Goal: Navigation & Orientation: Find specific page/section

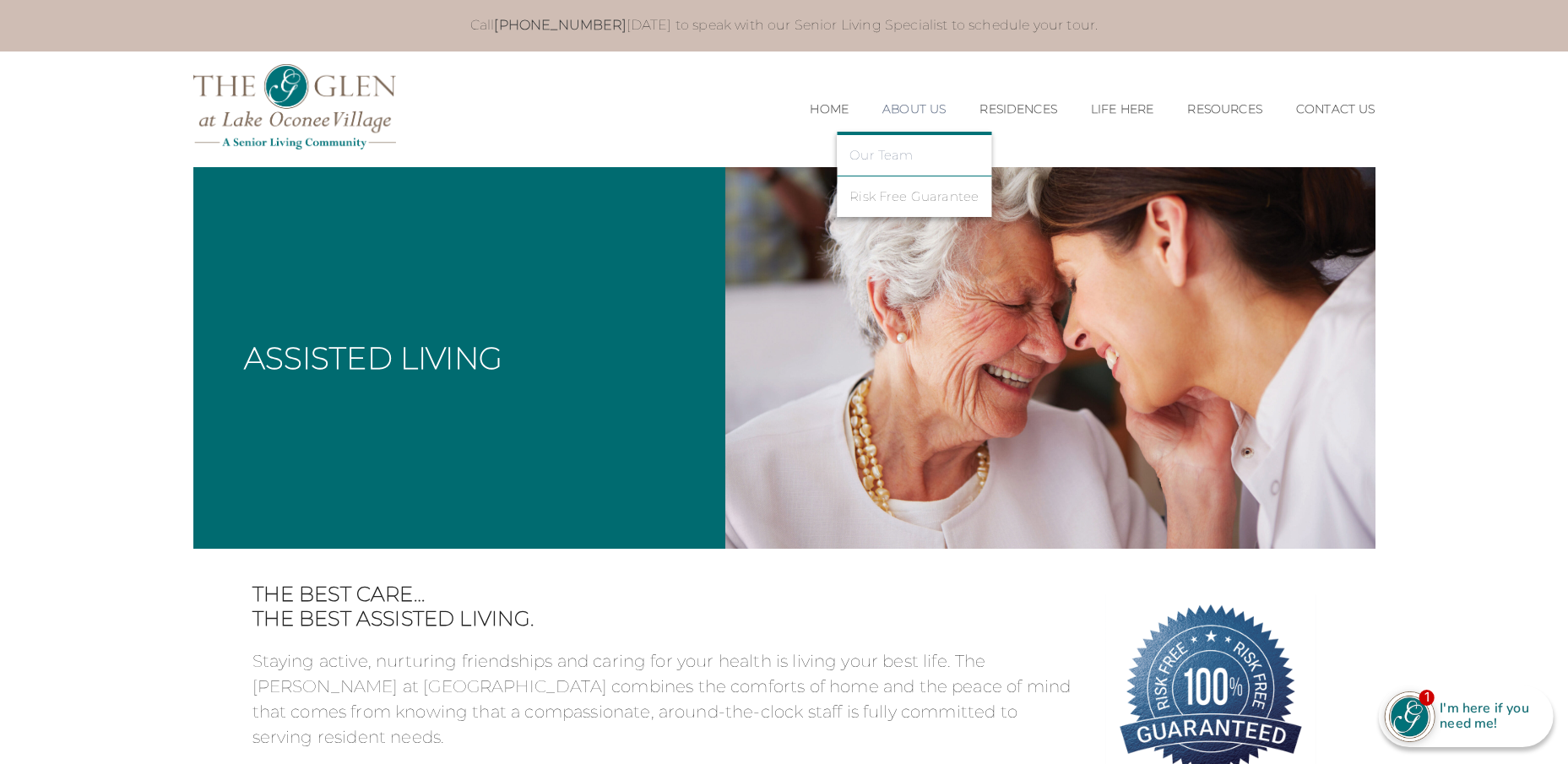
click at [885, 159] on link "Our Team" at bounding box center [913, 155] width 129 height 15
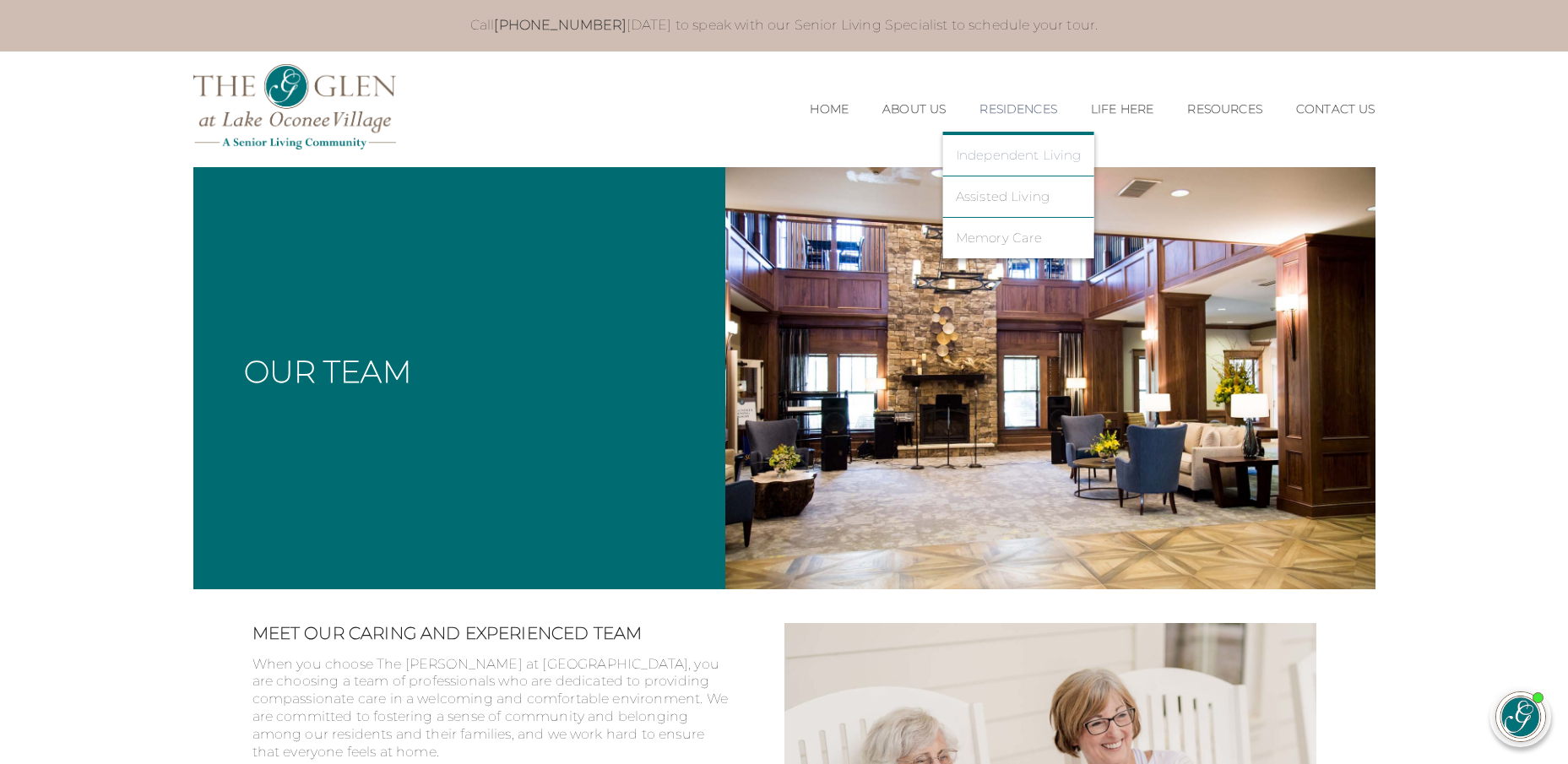
click at [993, 159] on link "Independent Living" at bounding box center [1018, 155] width 126 height 15
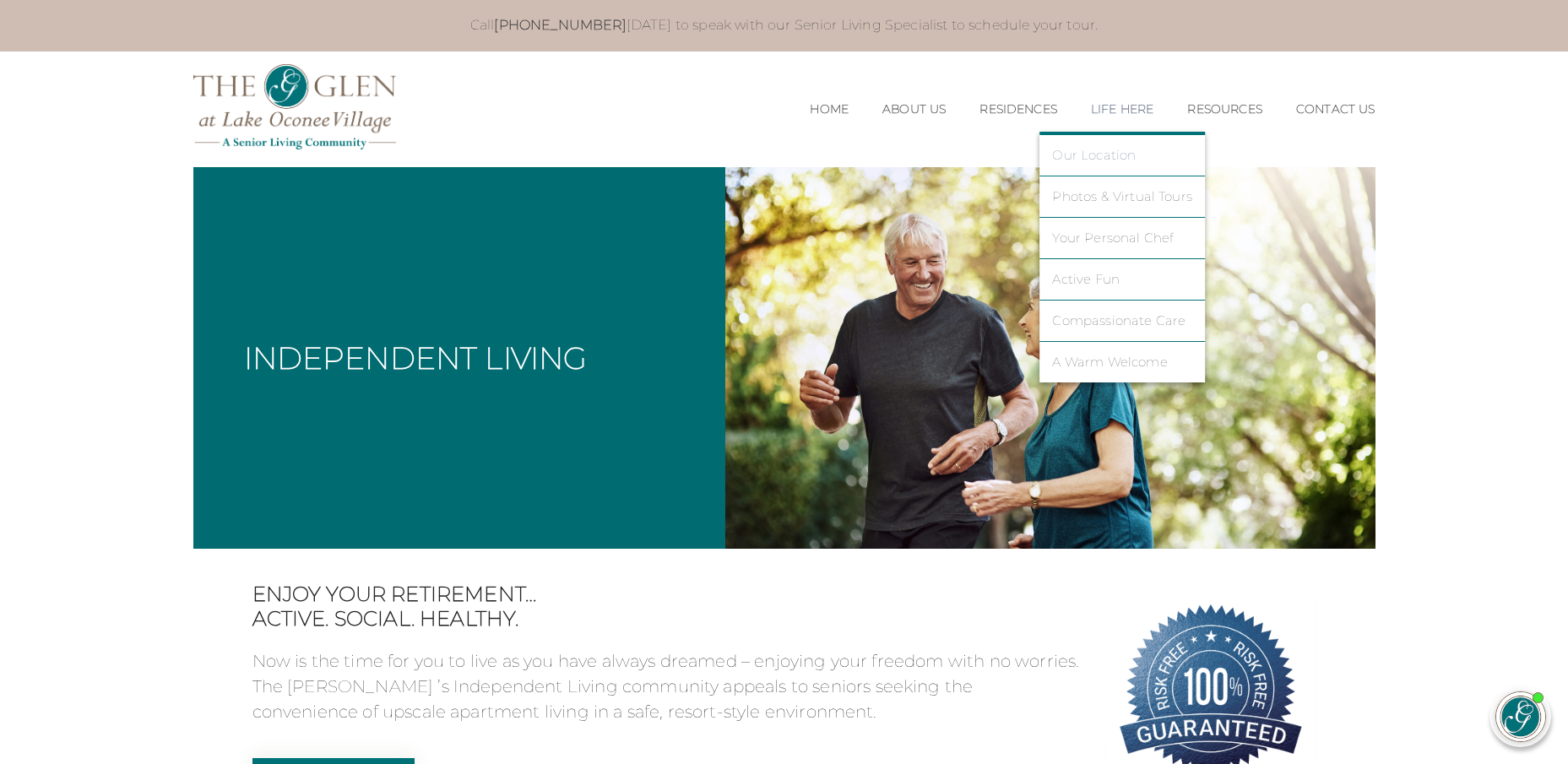
click at [1089, 162] on link "Our Location" at bounding box center [1121, 155] width 140 height 15
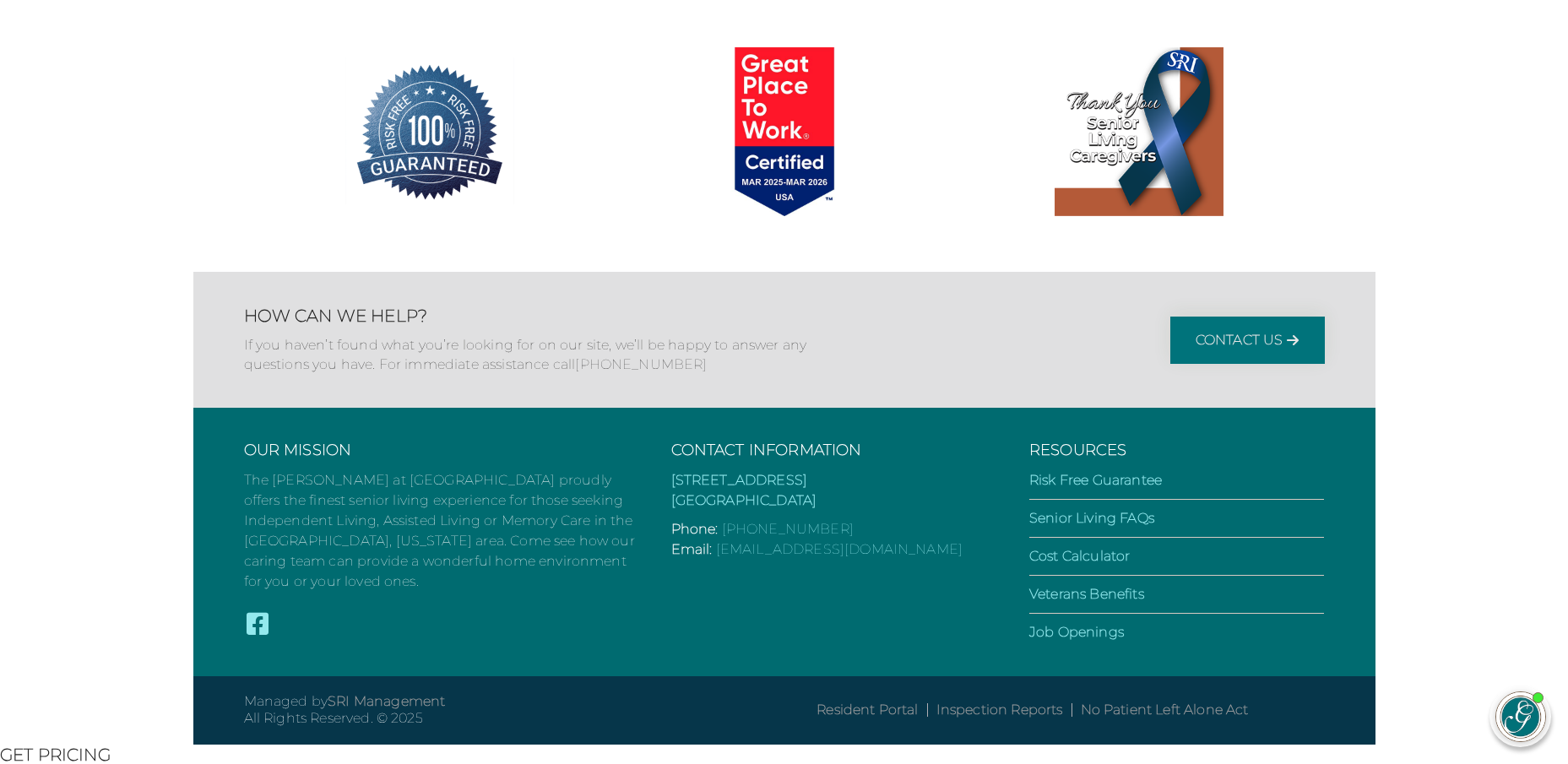
scroll to position [1656, 0]
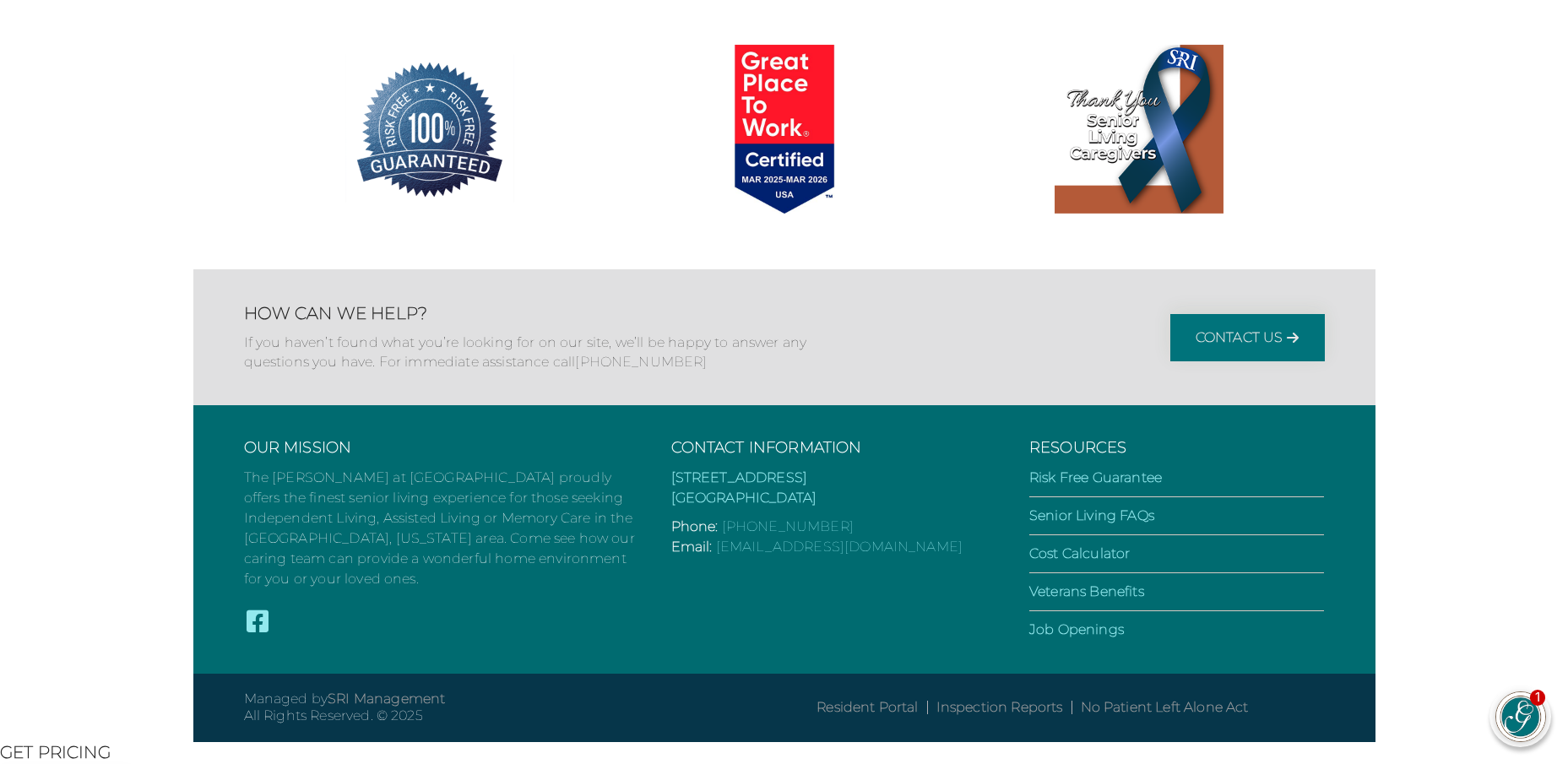
click at [1523, 710] on img at bounding box center [1520, 717] width 49 height 49
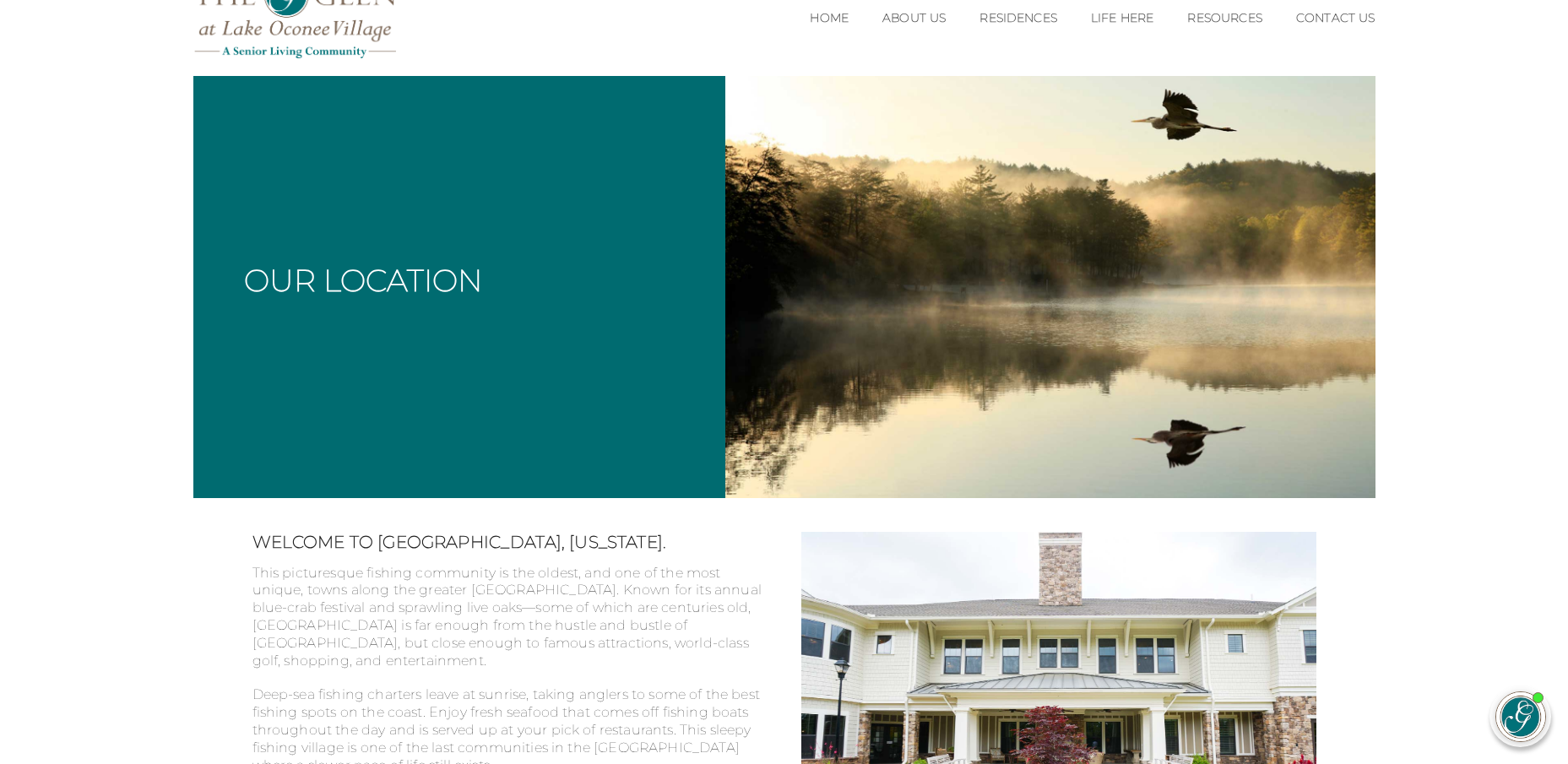
scroll to position [0, 0]
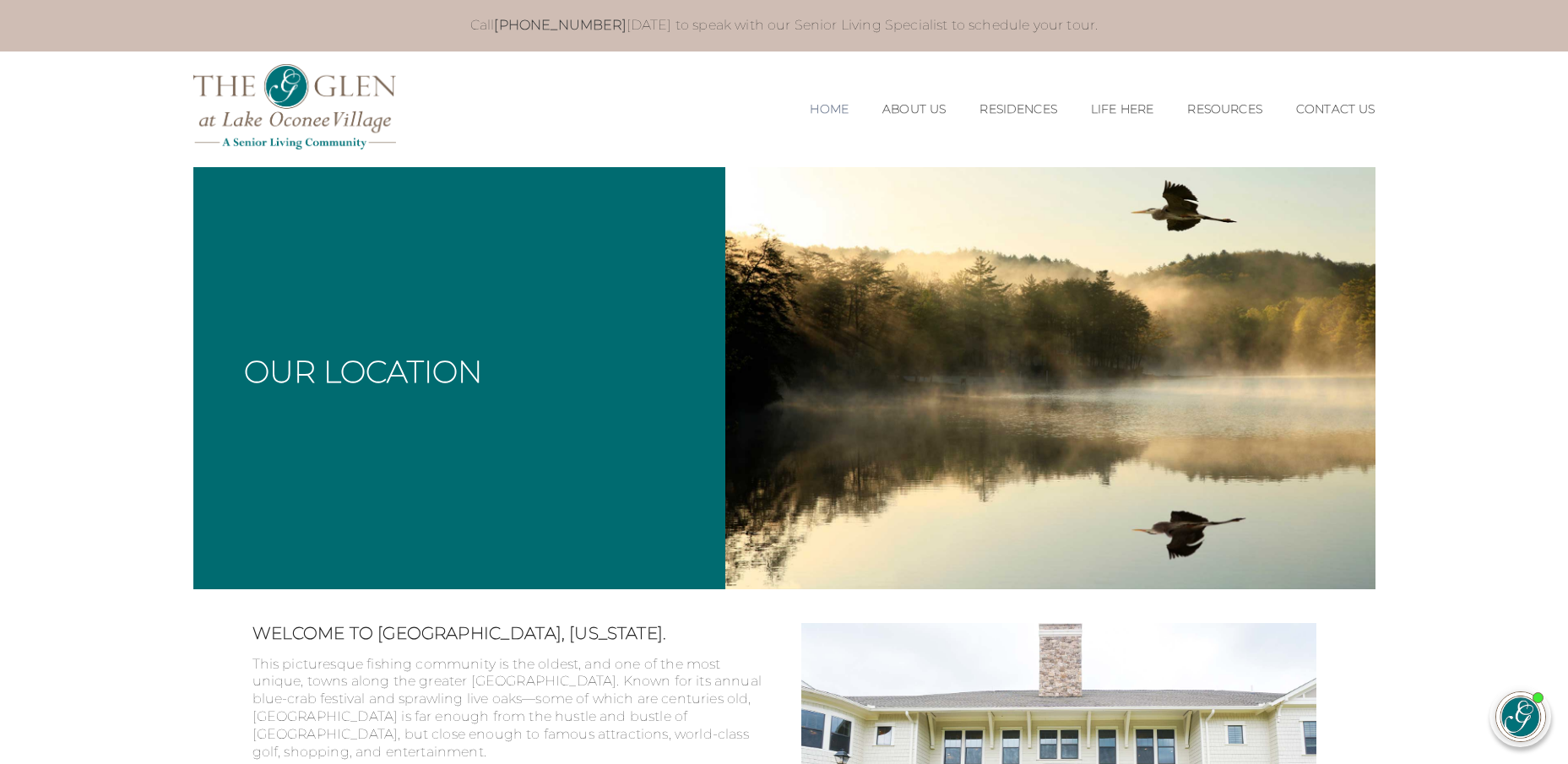
click at [819, 111] on link "Home" at bounding box center [829, 109] width 39 height 15
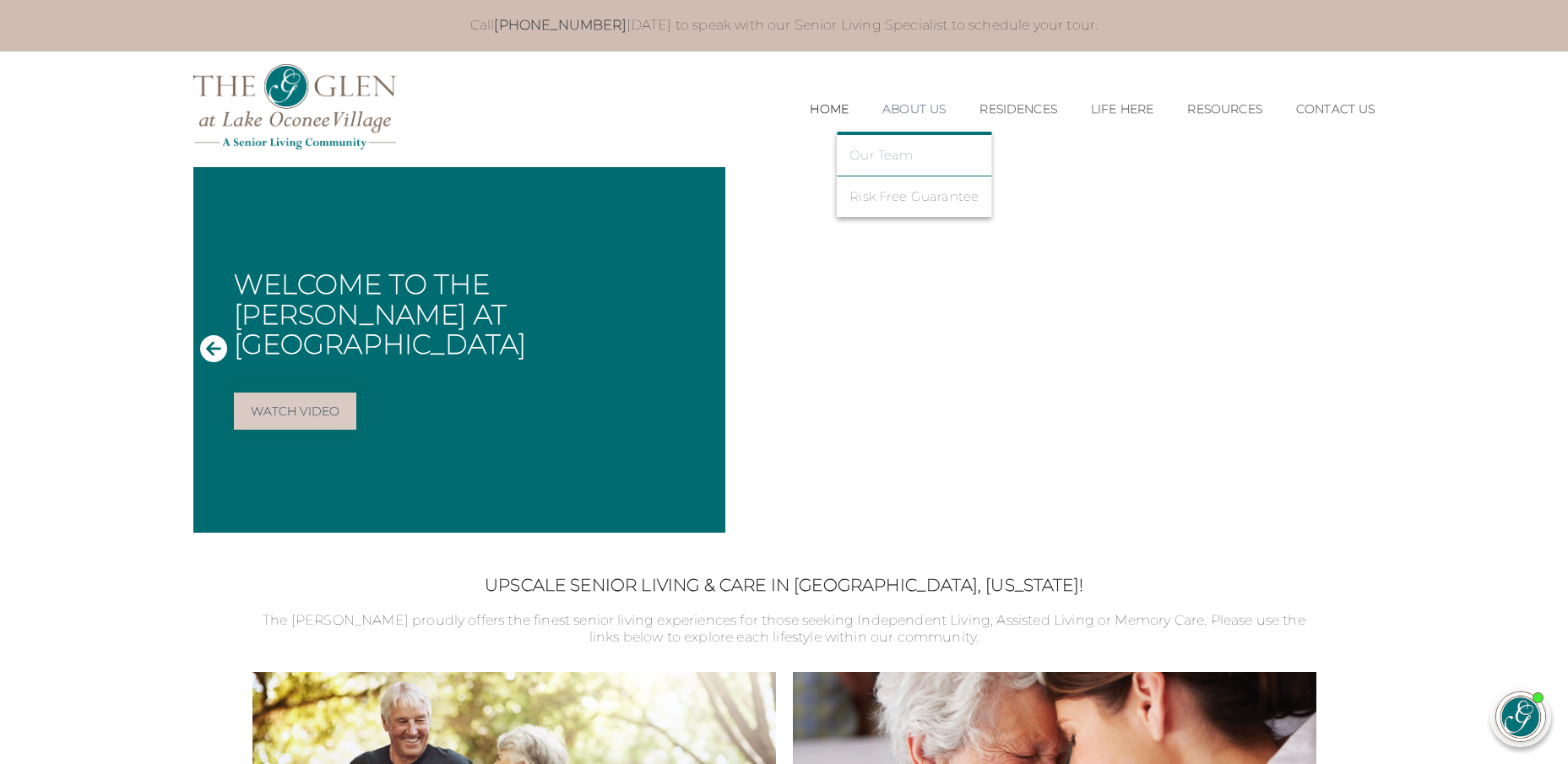
click at [859, 161] on link "Our Team" at bounding box center [913, 155] width 129 height 15
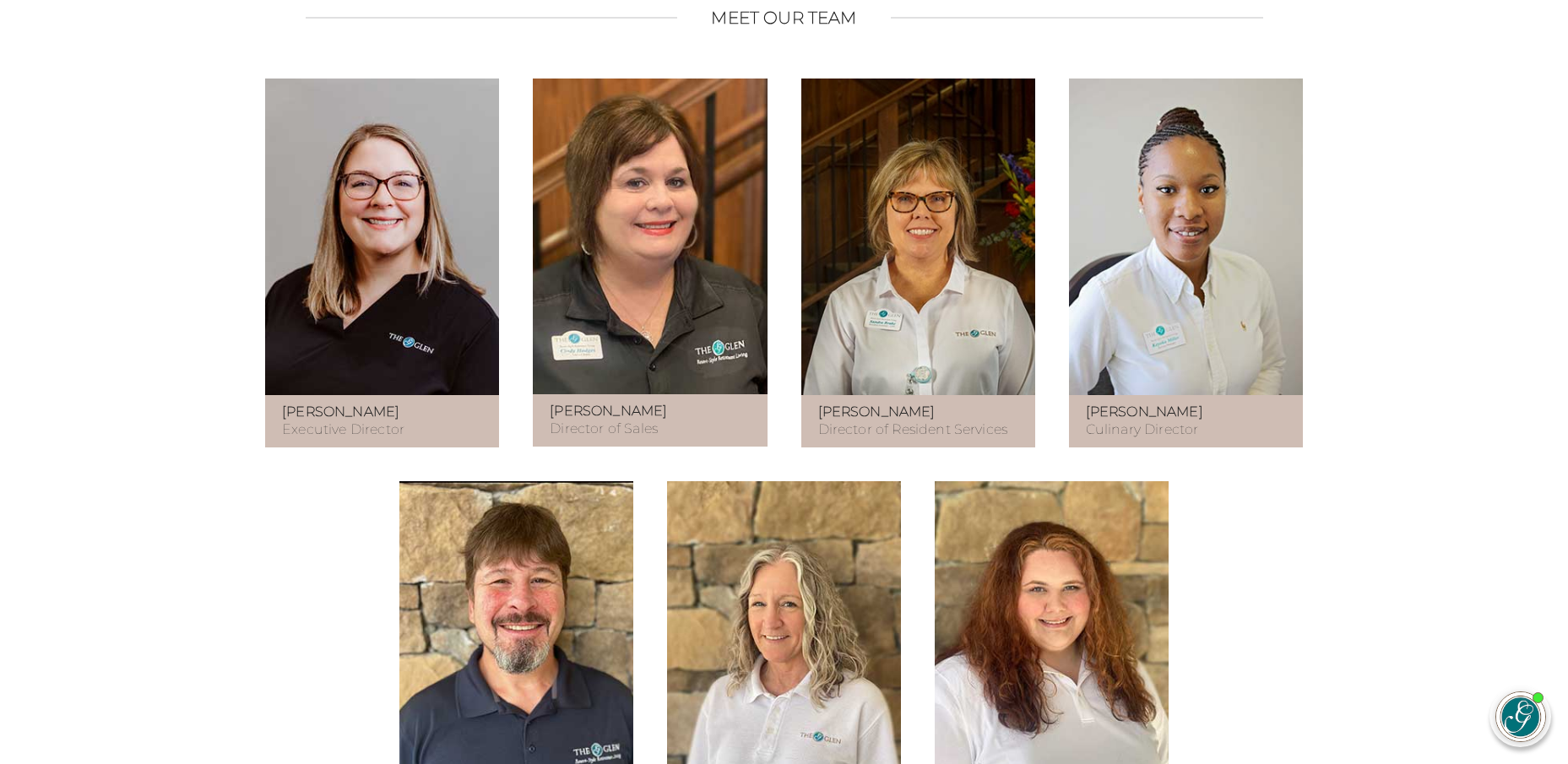
scroll to position [966, 0]
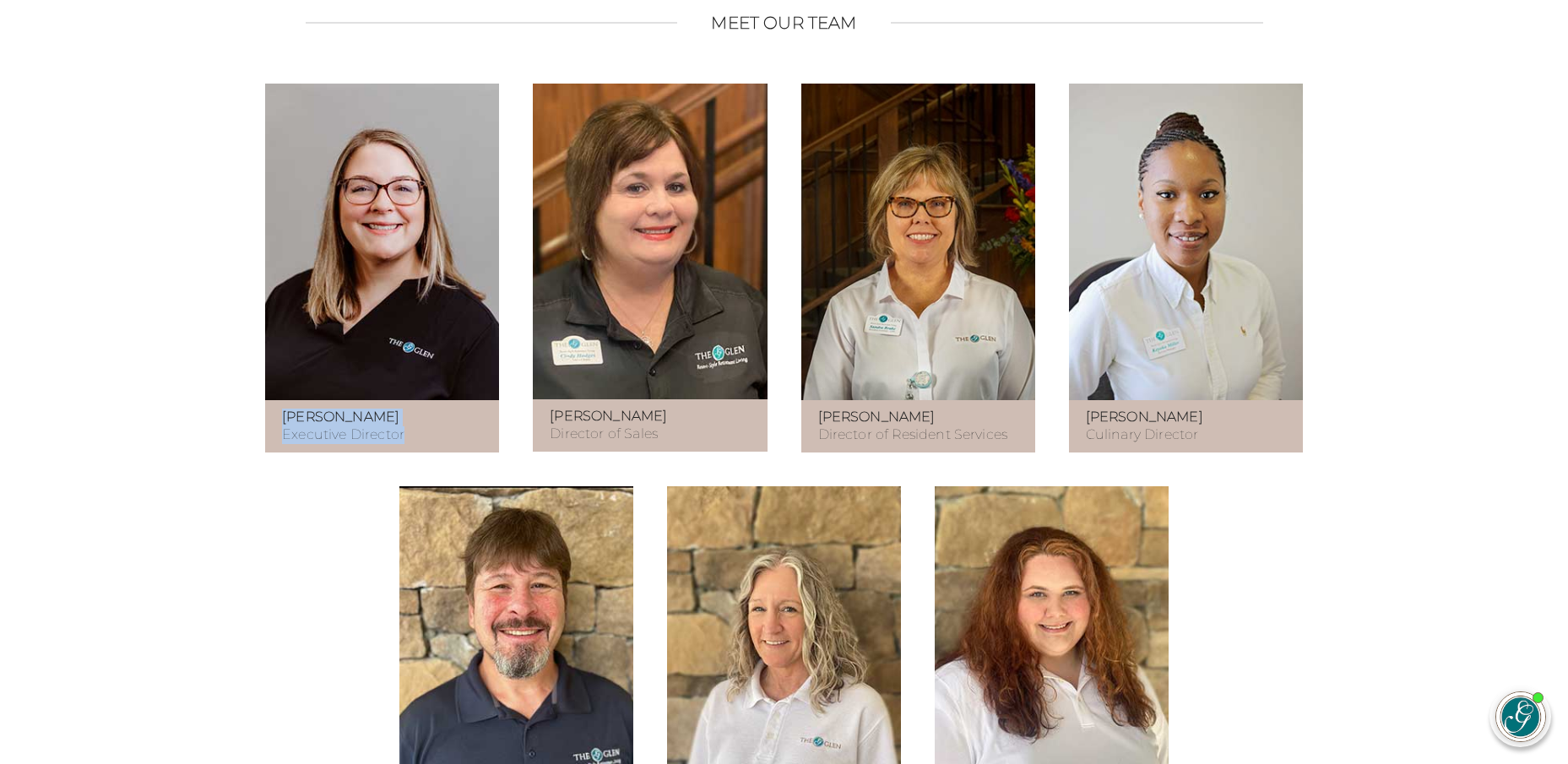
drag, startPoint x: 410, startPoint y: 455, endPoint x: 277, endPoint y: 440, distance: 133.8
click at [277, 440] on div "Sidney Alexander Executive Director" at bounding box center [382, 427] width 234 height 53
copy p "Sidney Alexander Executive Director"
drag, startPoint x: 659, startPoint y: 454, endPoint x: 550, endPoint y: 428, distance: 112.1
click at [550, 428] on p "Cindy Hodges Director of Sales" at bounding box center [649, 425] width 200 height 35
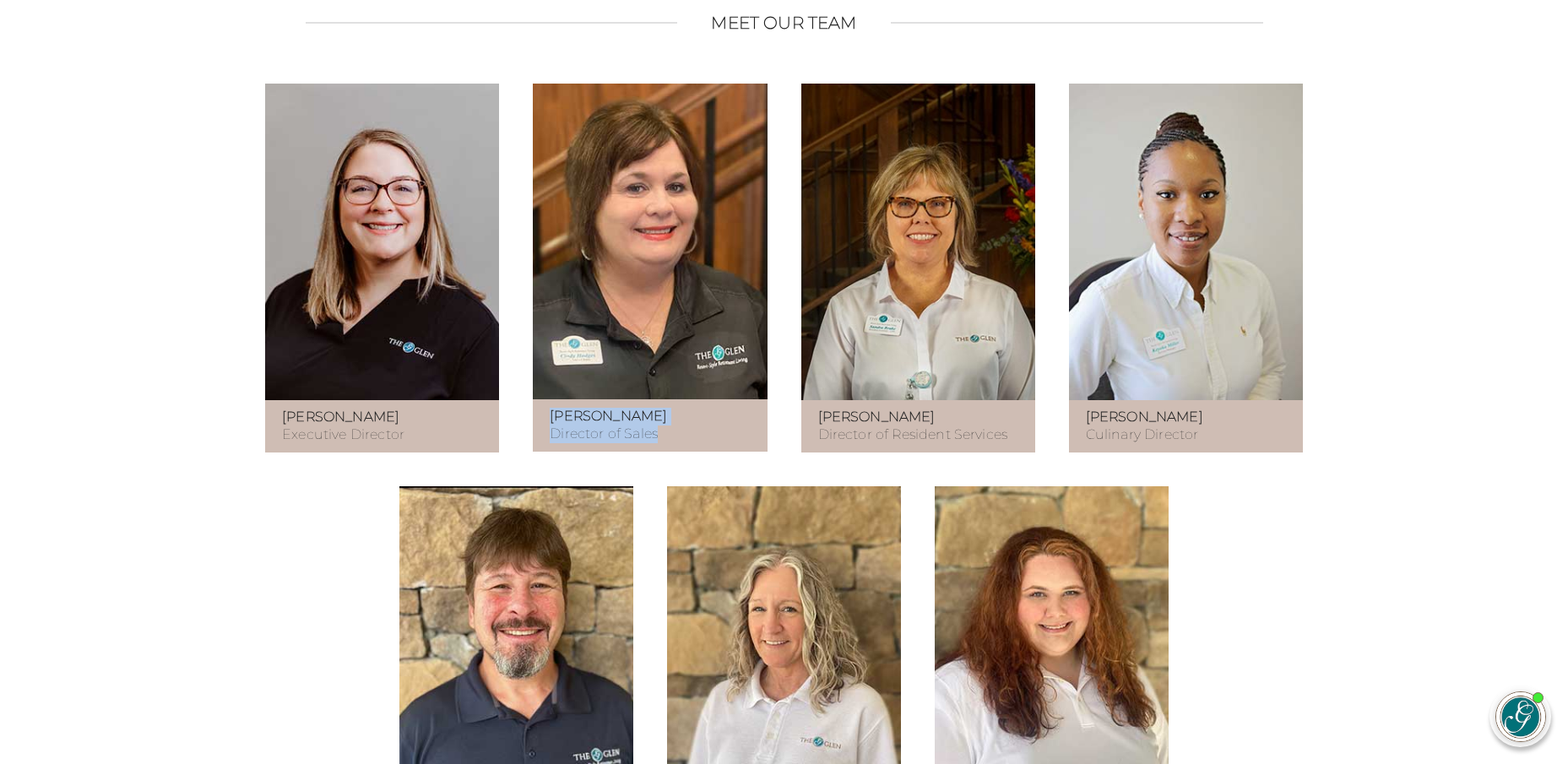
copy p "Cindy Hodges Director of Sales"
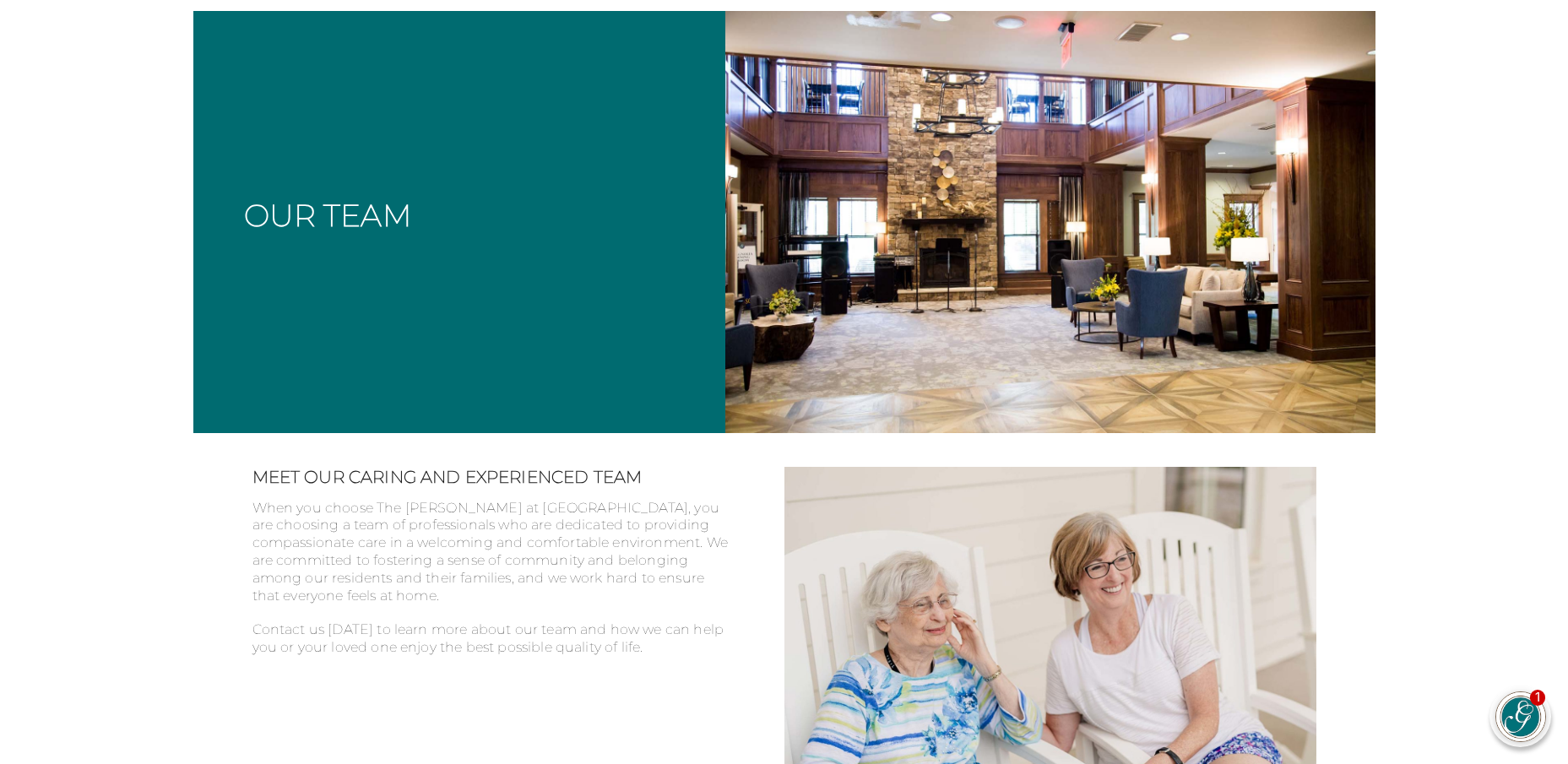
scroll to position [0, 0]
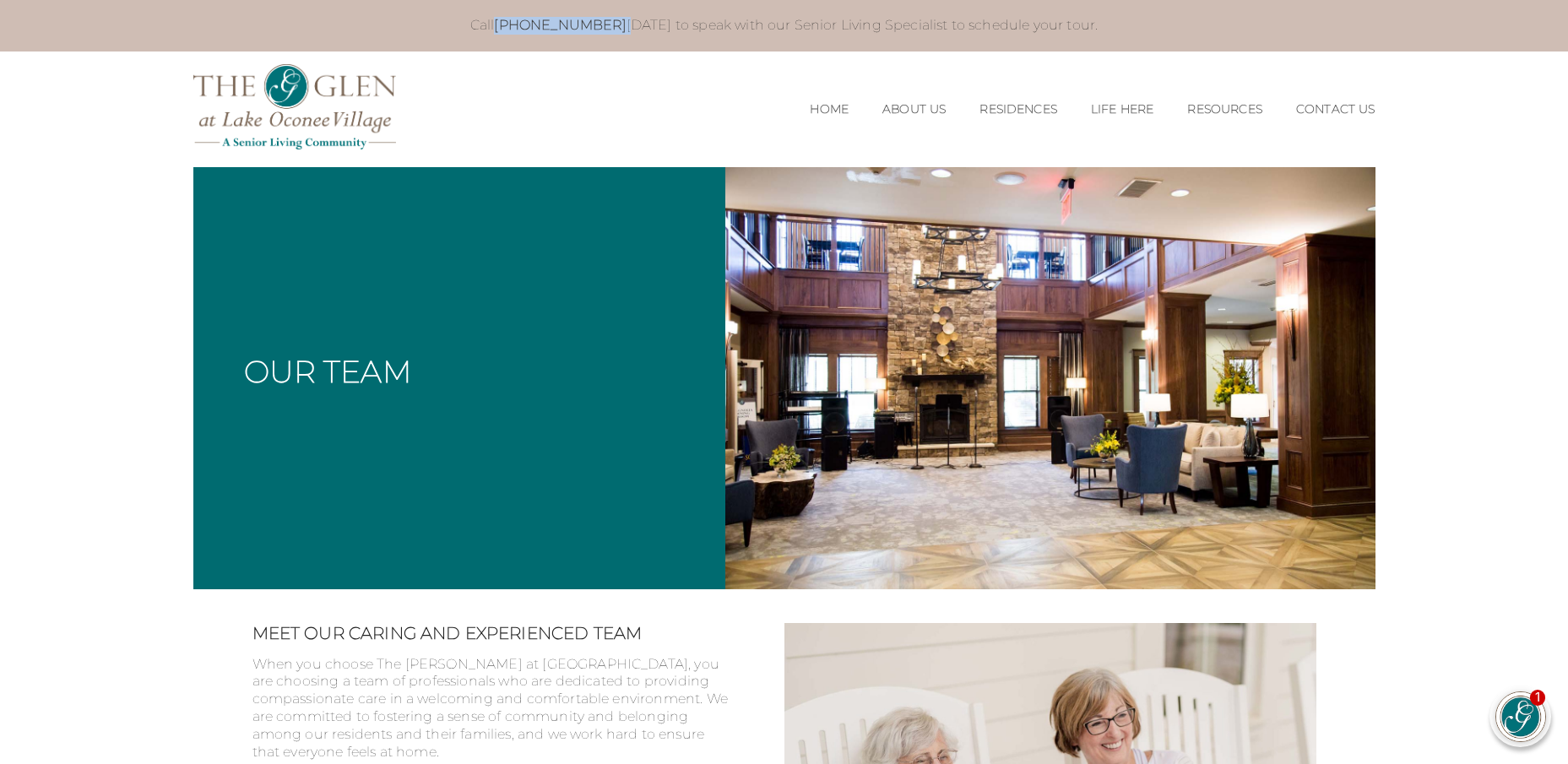
drag, startPoint x: 606, startPoint y: 24, endPoint x: 529, endPoint y: 62, distance: 85.9
click at [515, 23] on p "Call 706-287-5387 today to speak with our Senior Living Specialist to schedule …" at bounding box center [784, 26] width 1148 height 18
click at [521, 84] on div "MENU CLOSE Home About Us Our Team Risk Free Guarantee Residences Independent Li…" at bounding box center [784, 109] width 1182 height 115
drag, startPoint x: 1537, startPoint y: 710, endPoint x: 1515, endPoint y: 725, distance: 26.6
click at [1536, 711] on img at bounding box center [1520, 717] width 49 height 49
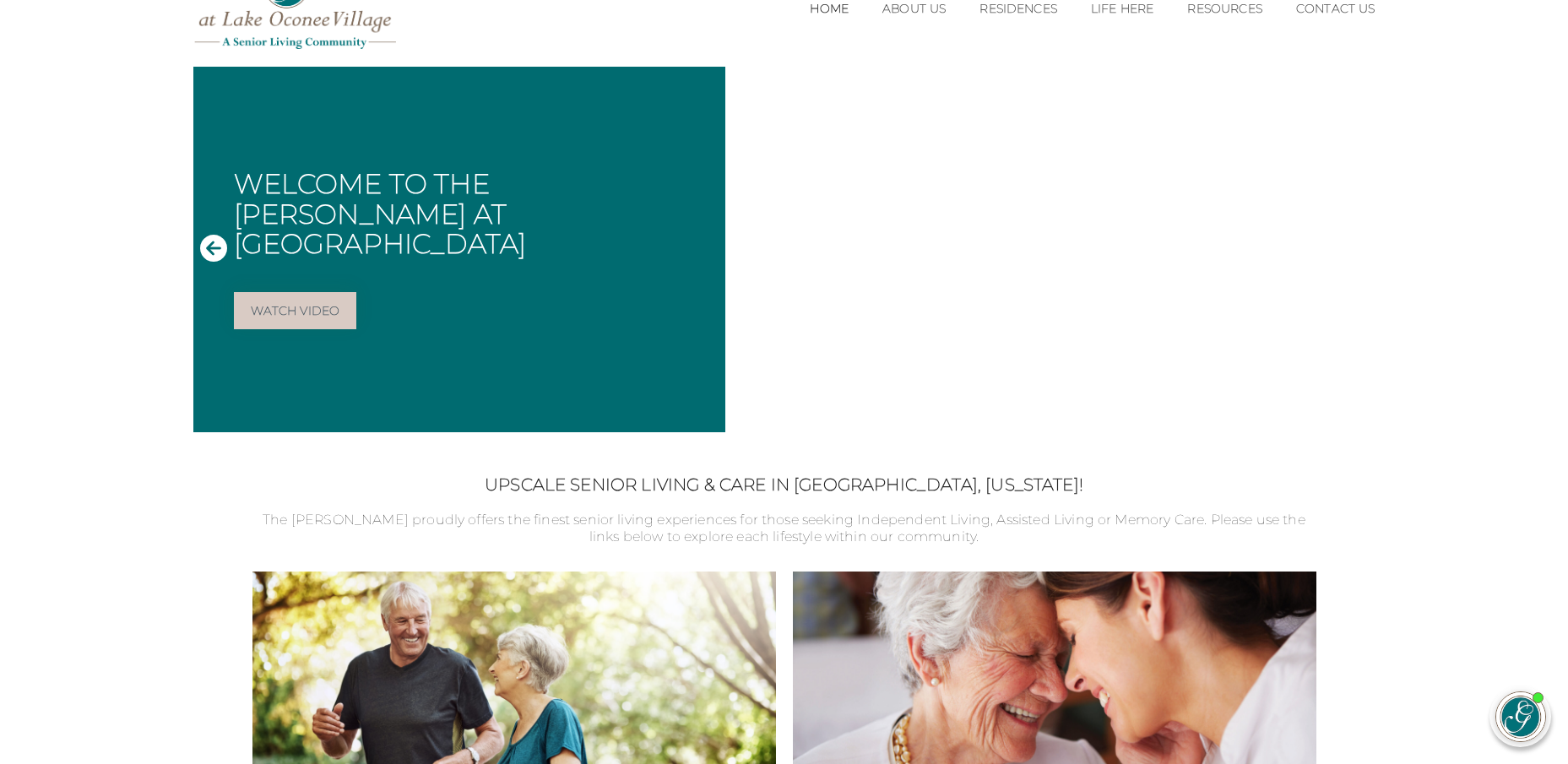
scroll to position [106, 0]
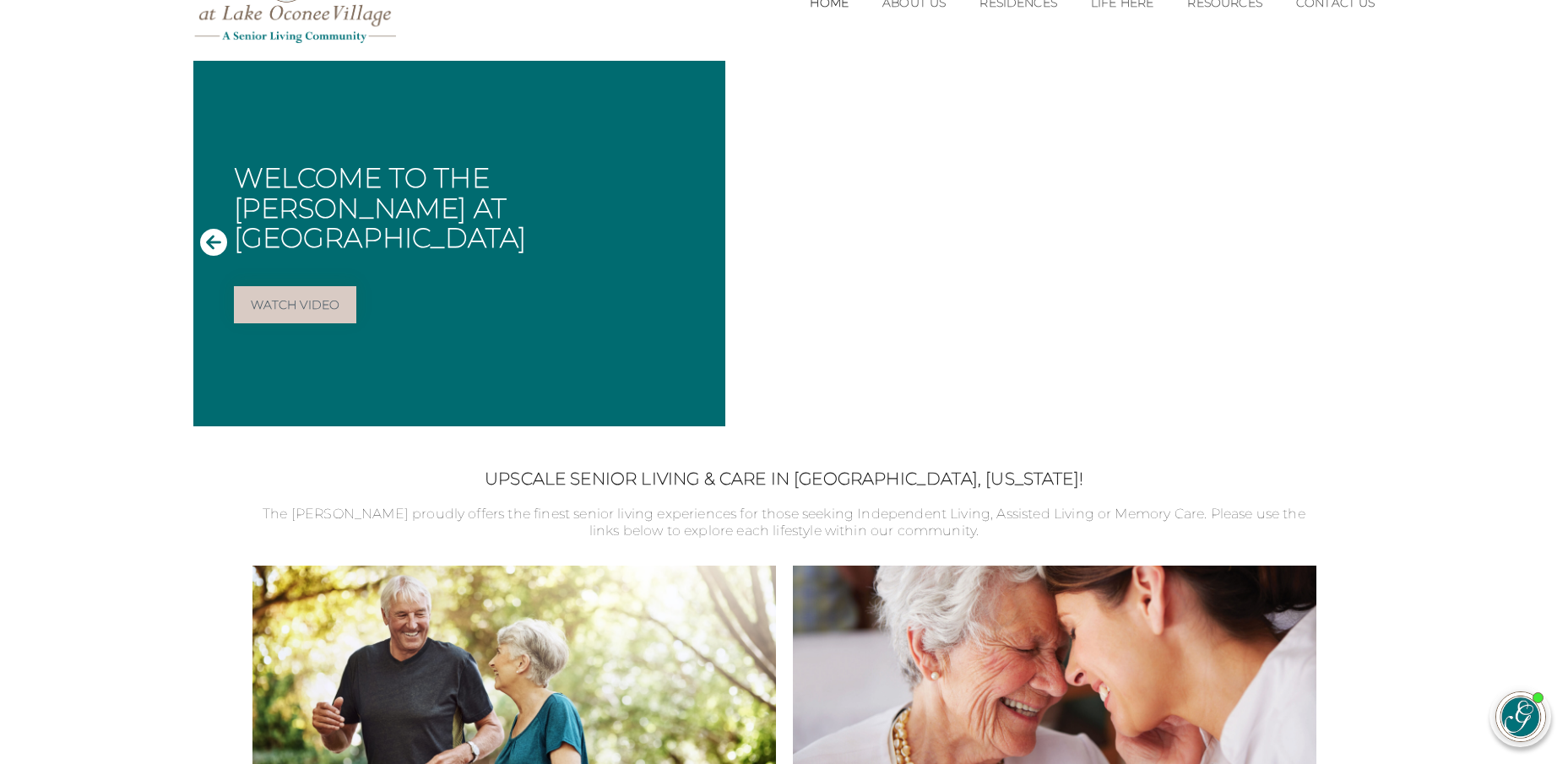
click at [1342, 246] on icon "Next Slide" at bounding box center [1355, 243] width 27 height 27
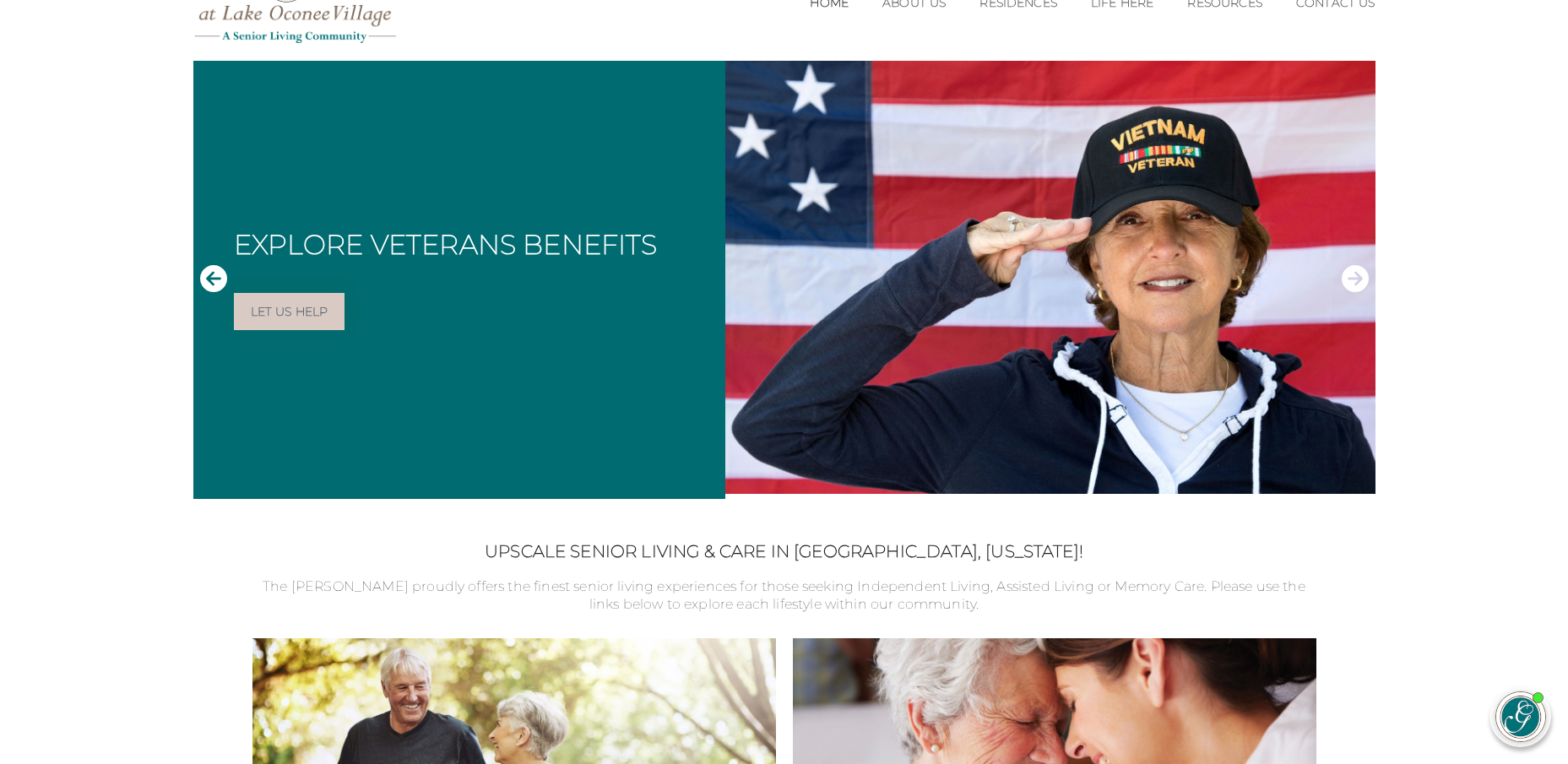
click at [1345, 274] on icon "Next Slide" at bounding box center [1355, 279] width 27 height 27
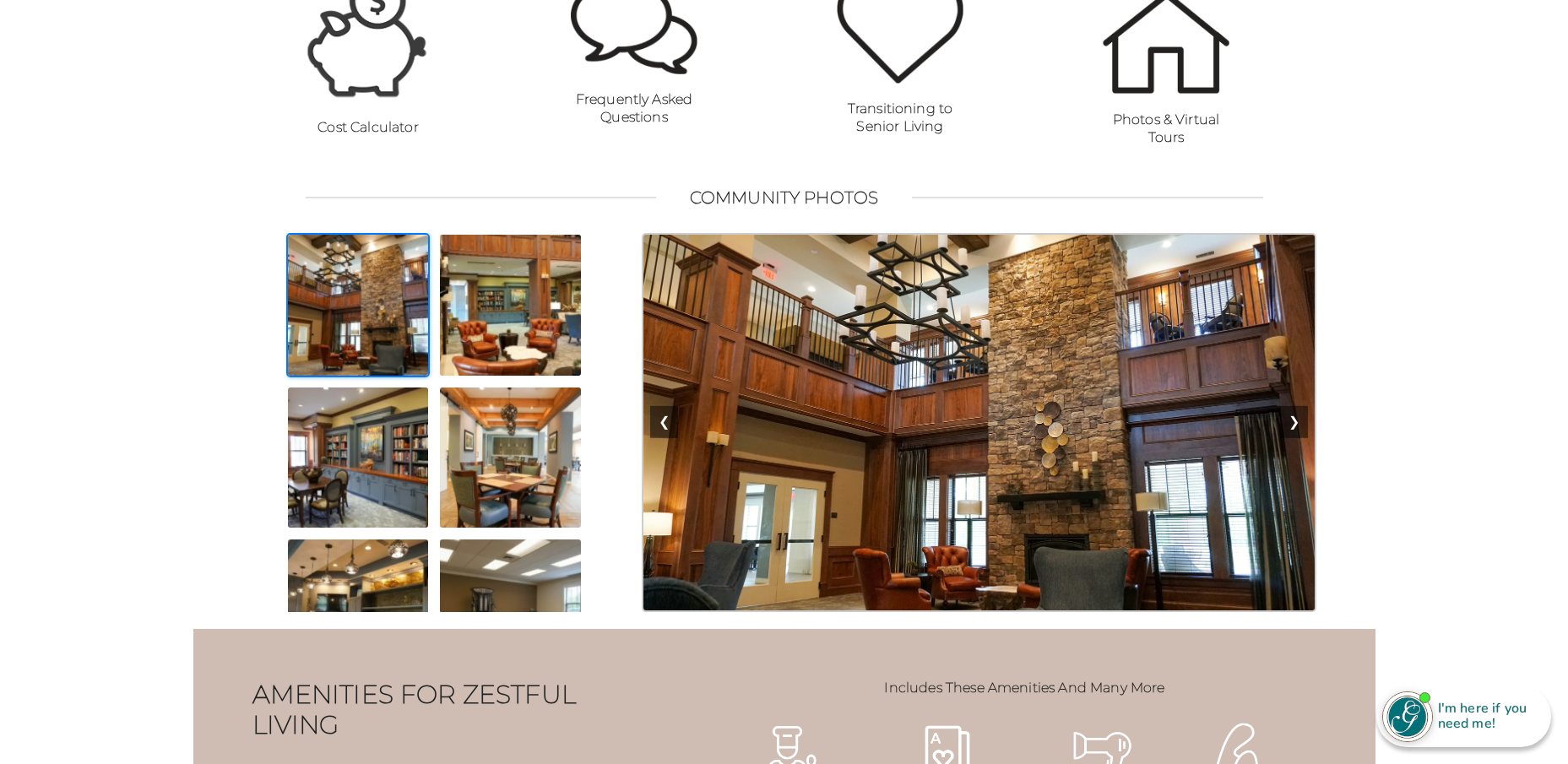
scroll to position [1422, 0]
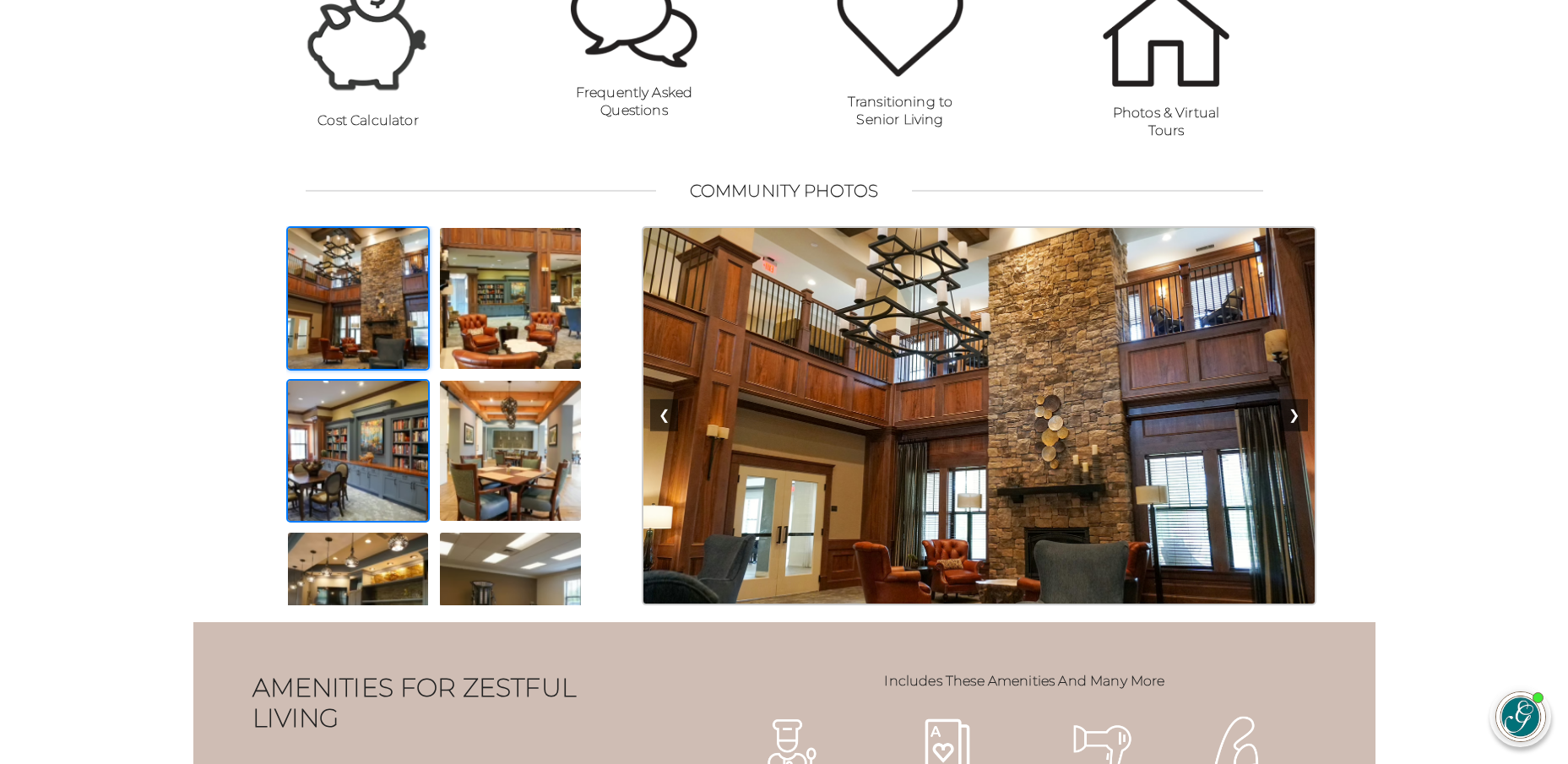
click at [379, 491] on img at bounding box center [358, 451] width 144 height 144
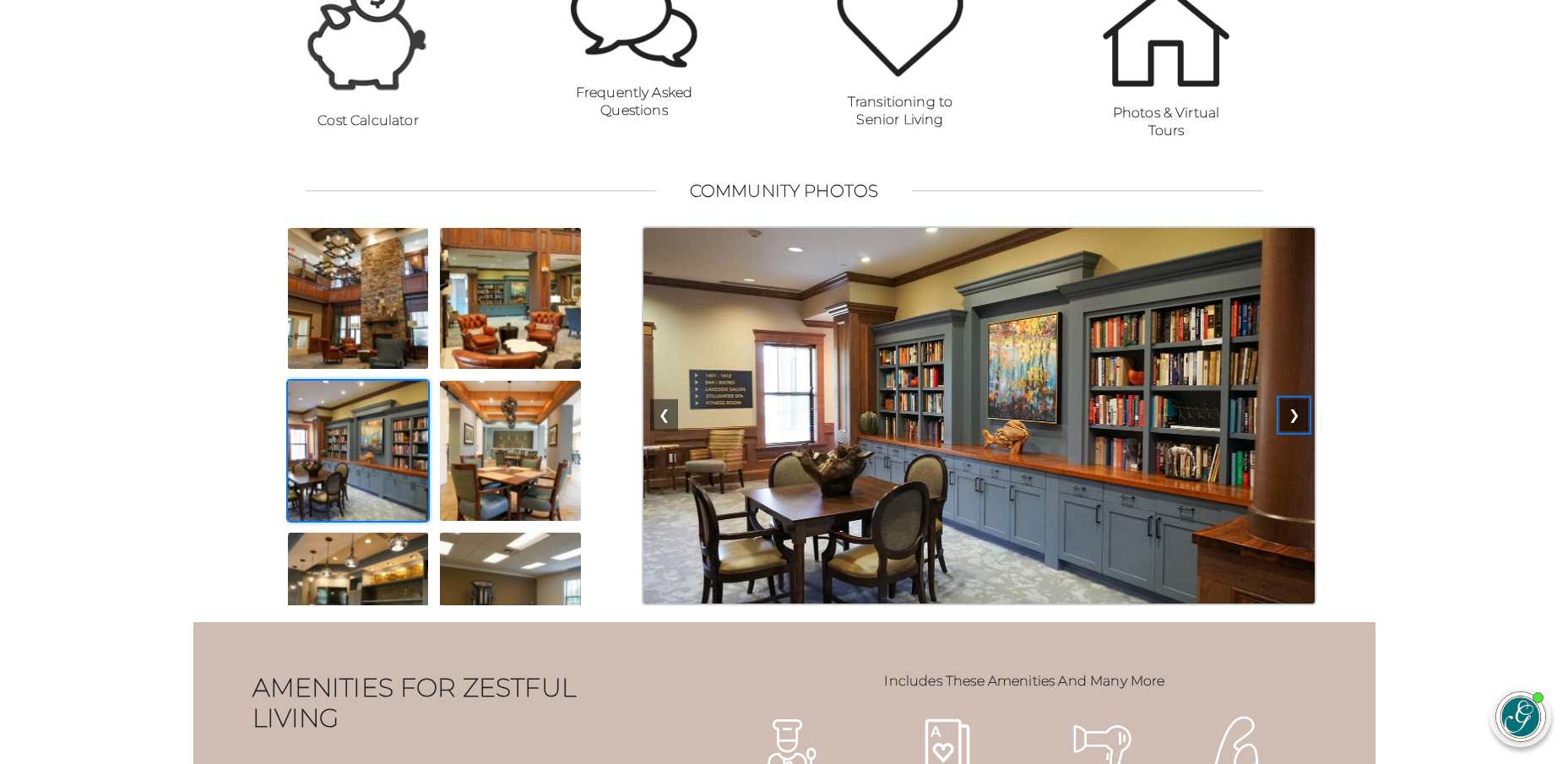
click at [1297, 432] on button "❯" at bounding box center [1293, 415] width 28 height 32
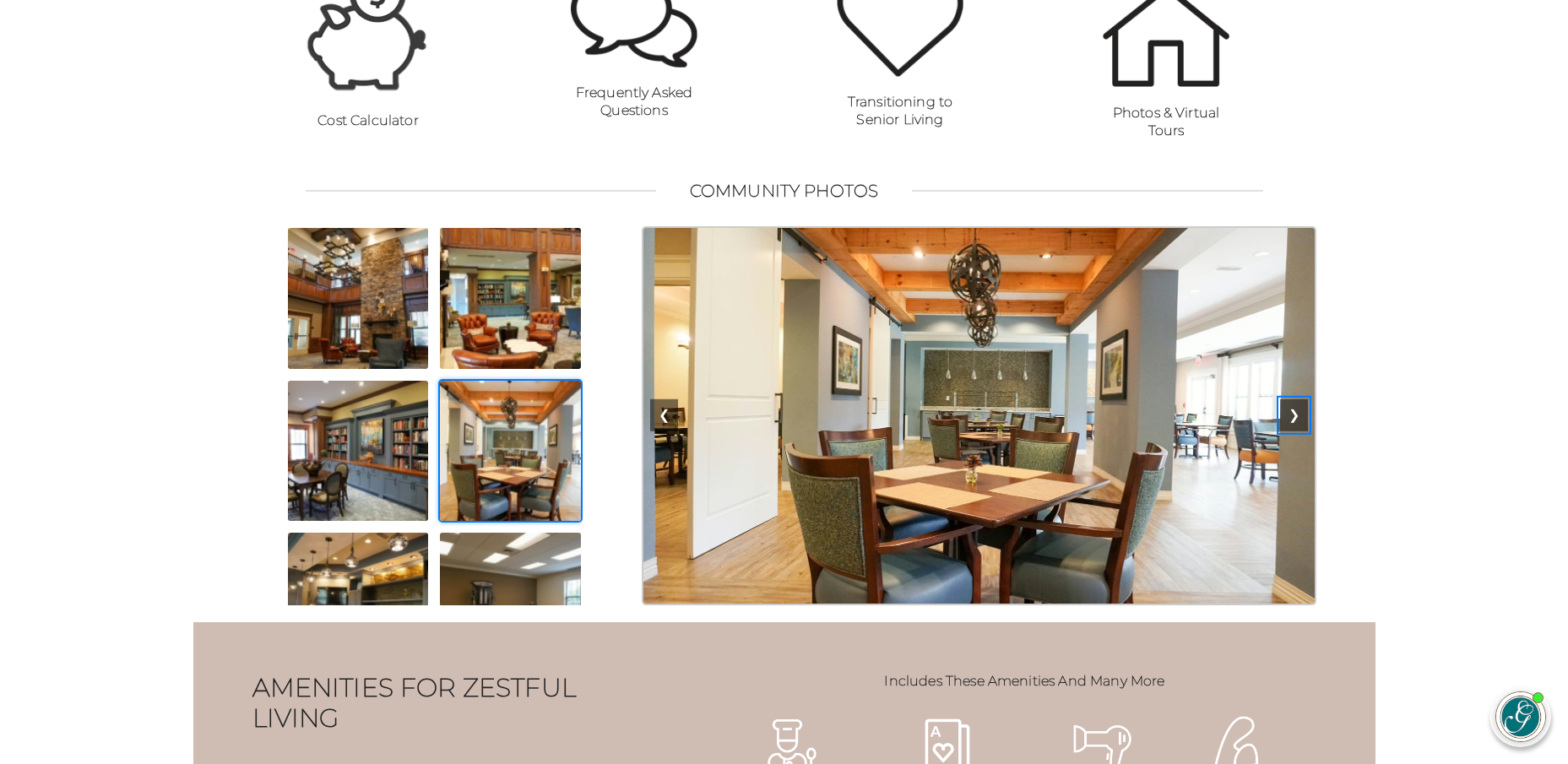
click at [1296, 432] on button "❯" at bounding box center [1293, 415] width 28 height 32
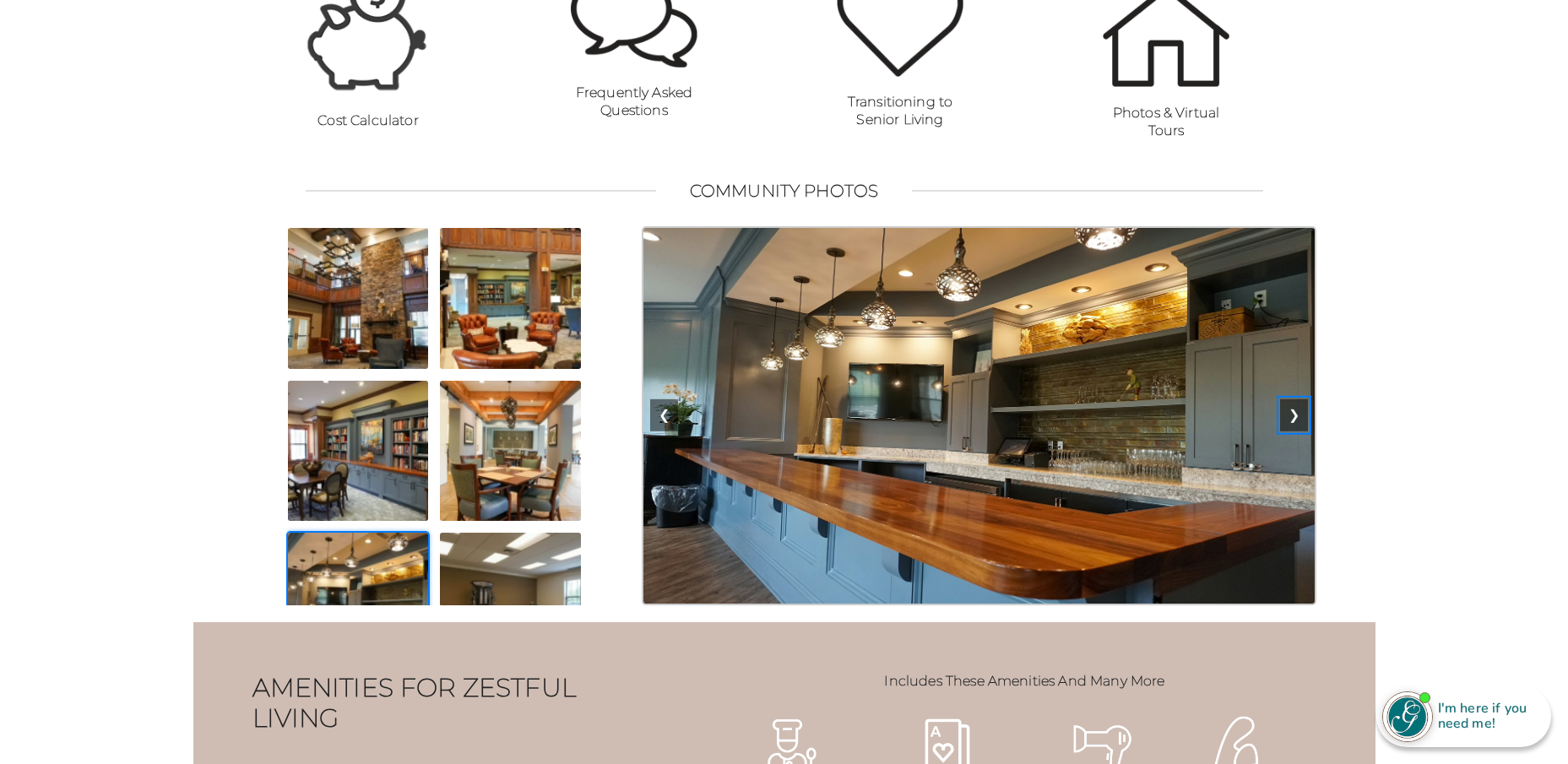
click at [1296, 432] on button "❯" at bounding box center [1293, 415] width 28 height 32
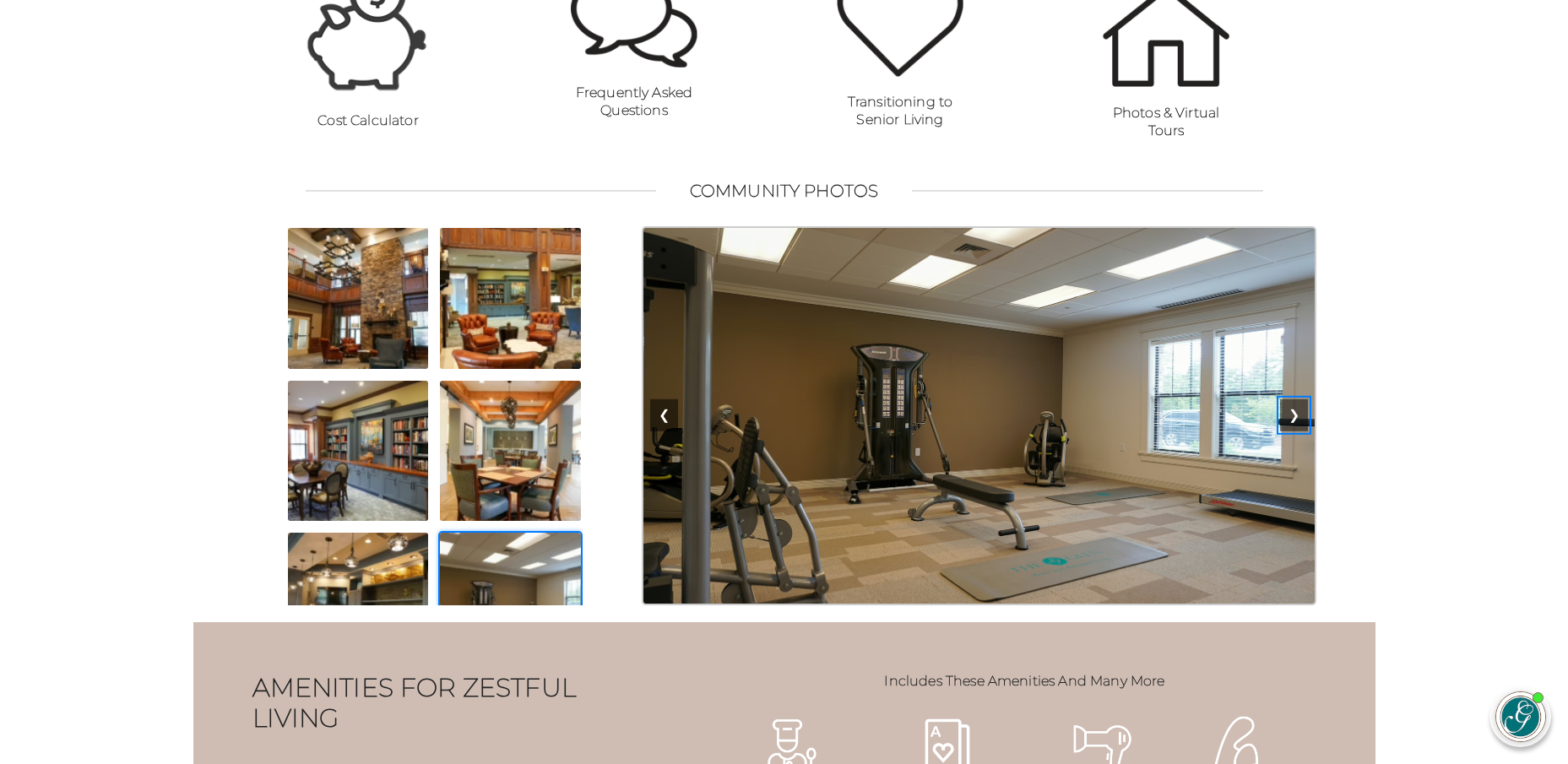
click at [1291, 432] on button "❯" at bounding box center [1293, 415] width 28 height 32
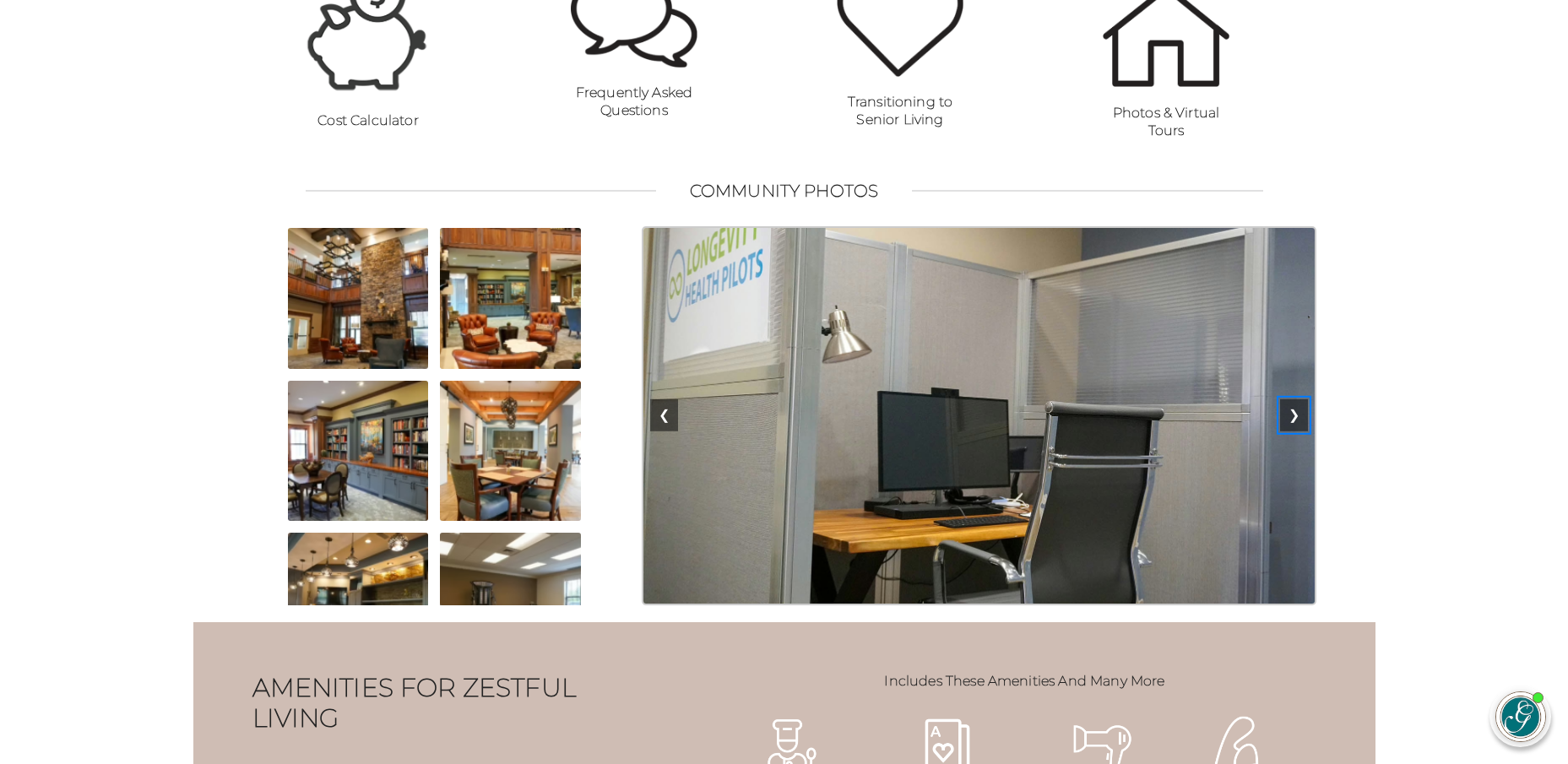
click at [1290, 432] on button "❯" at bounding box center [1293, 415] width 28 height 32
